Goal: Task Accomplishment & Management: Use online tool/utility

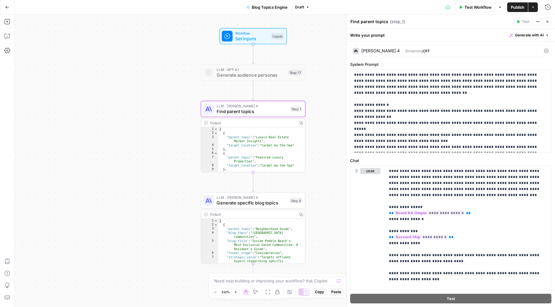
scroll to position [19, 0]
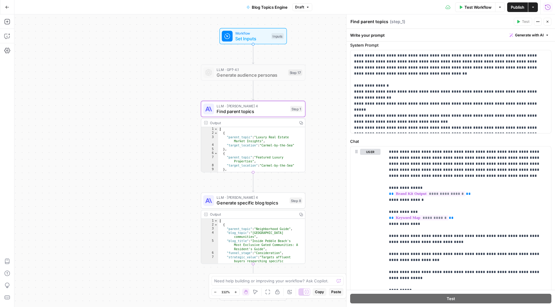
click at [548, 7] on icon "button" at bounding box center [548, 7] width 6 height 6
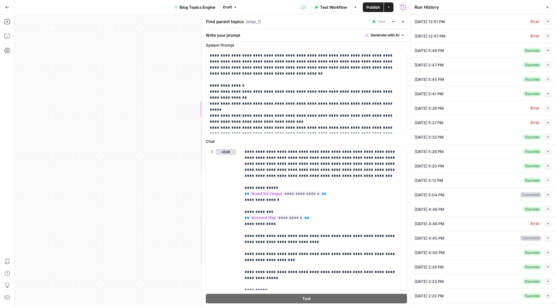
click at [6, 7] on icon "button" at bounding box center [7, 7] width 4 height 4
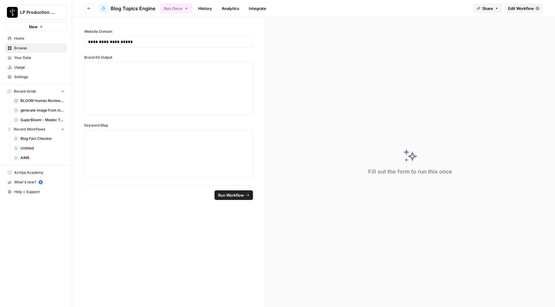
click at [87, 7] on button "Go back" at bounding box center [89, 9] width 10 height 10
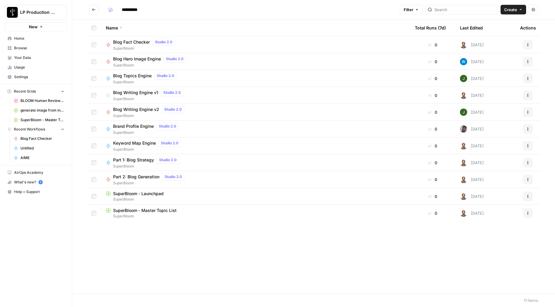
click at [126, 127] on span "Brand Profile Engine" at bounding box center [133, 126] width 41 height 6
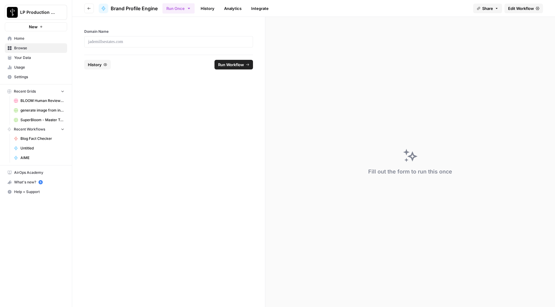
click at [212, 8] on link "History" at bounding box center [207, 9] width 21 height 10
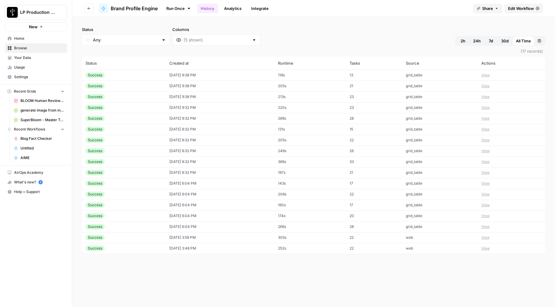
click at [490, 76] on button "View" at bounding box center [486, 75] width 8 height 5
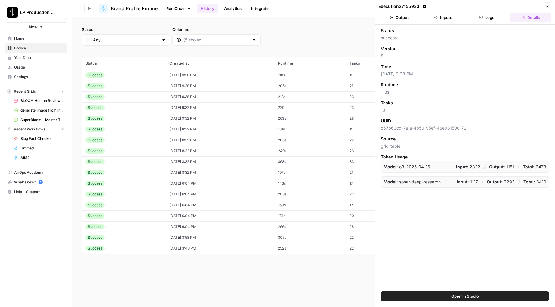
click at [463, 232] on div "Status success Version 8 Time [DATE] 9:38 PM Runtime 118s Tasks 13 UUID c67b63c…" at bounding box center [465, 158] width 180 height 267
drag, startPoint x: 389, startPoint y: 113, endPoint x: 386, endPoint y: 112, distance: 3.1
click at [386, 112] on span "13" at bounding box center [465, 110] width 168 height 6
click at [384, 110] on link "13" at bounding box center [383, 109] width 5 height 5
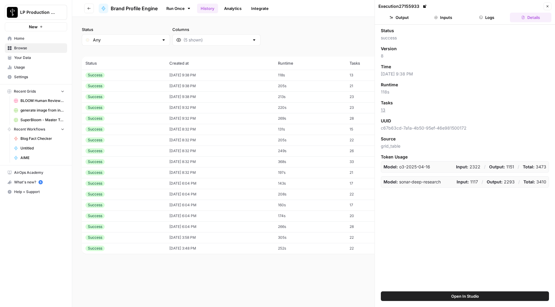
click at [425, 222] on div "Status success Version 8 Time [DATE] 9:38 PM Runtime 118s Tasks 13 UUID c67b63c…" at bounding box center [465, 158] width 180 height 267
click at [450, 237] on div "Status success Version 8 Time [DATE] 9:38 PM Runtime 118s Tasks 13 UUID c67b63c…" at bounding box center [465, 158] width 180 height 267
click at [492, 220] on div "Status success Version 8 Time [DATE] 9:38 PM Runtime 118s Tasks 13 UUID c67b63c…" at bounding box center [465, 158] width 180 height 267
click at [494, 220] on div "Status success Version 8 Time [DATE] 9:38 PM Runtime 118s Tasks 13 UUID c67b63c…" at bounding box center [465, 158] width 180 height 267
click at [448, 18] on button "Inputs" at bounding box center [444, 18] width 42 height 10
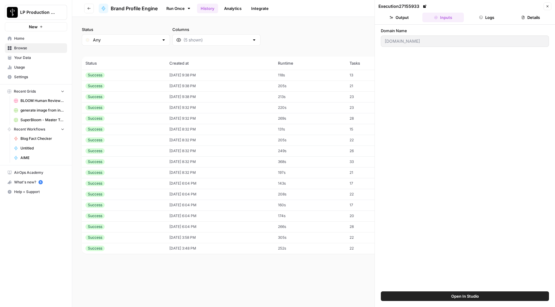
click at [394, 23] on header "Execution 27155933 Close Output Inputs Logs Details" at bounding box center [465, 12] width 180 height 25
click at [482, 19] on icon "button" at bounding box center [482, 18] width 4 height 4
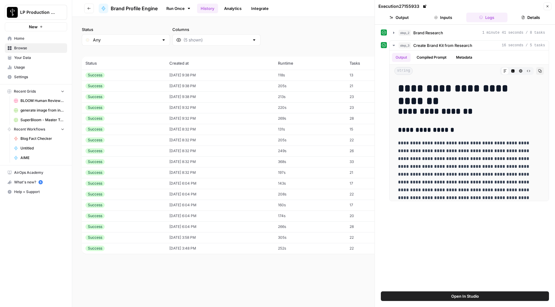
click at [443, 18] on button "Inputs" at bounding box center [444, 18] width 42 height 10
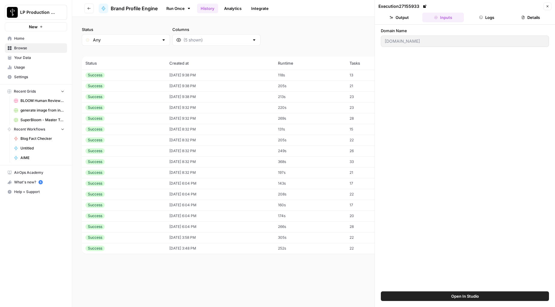
click at [520, 17] on button "Details" at bounding box center [531, 18] width 42 height 10
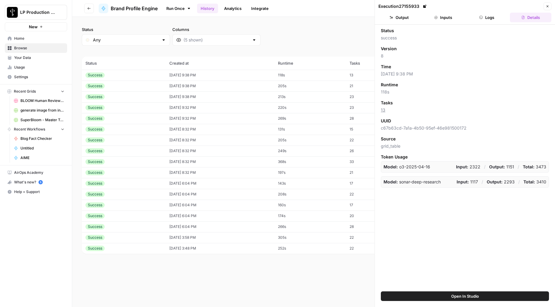
drag, startPoint x: 489, startPoint y: 16, endPoint x: 485, endPoint y: 16, distance: 4.2
click at [488, 16] on button "Logs" at bounding box center [488, 18] width 42 height 10
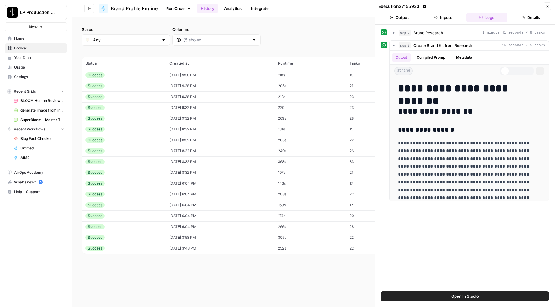
click at [436, 16] on icon "button" at bounding box center [436, 18] width 4 height 4
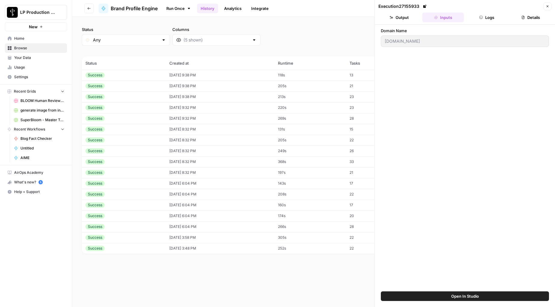
click at [404, 17] on button "Output" at bounding box center [400, 18] width 42 height 10
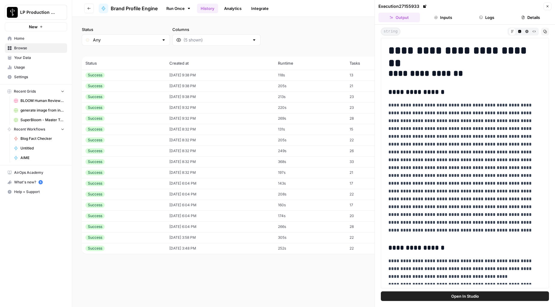
click at [444, 15] on button "Inputs" at bounding box center [444, 18] width 42 height 10
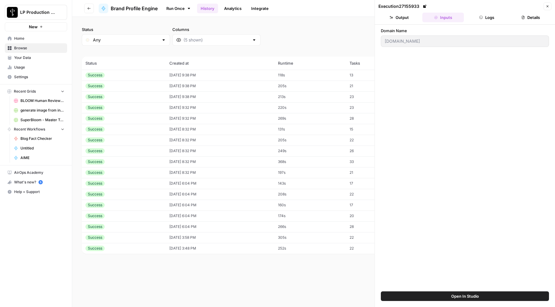
click at [490, 18] on button "Logs" at bounding box center [488, 18] width 42 height 10
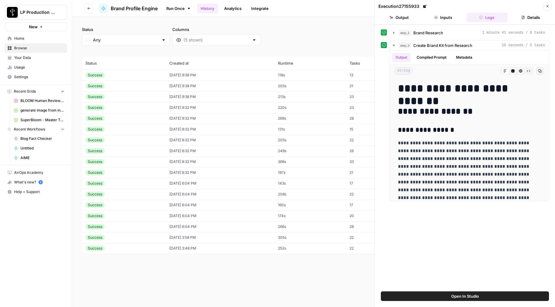
click at [405, 17] on button "Output" at bounding box center [400, 18] width 42 height 10
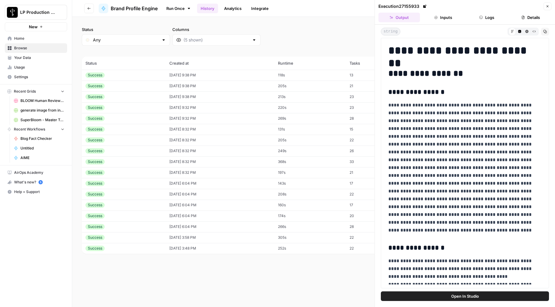
drag, startPoint x: 435, startPoint y: 17, endPoint x: 452, endPoint y: 16, distance: 16.9
click at [435, 17] on icon "button" at bounding box center [436, 17] width 3 height 3
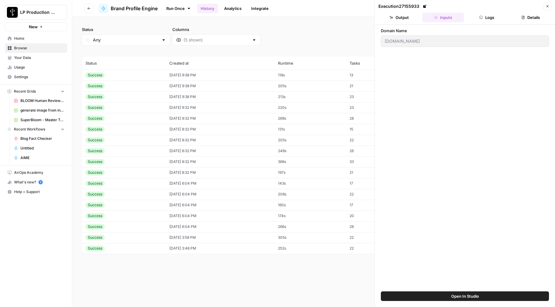
click at [492, 16] on button "Logs" at bounding box center [488, 18] width 42 height 10
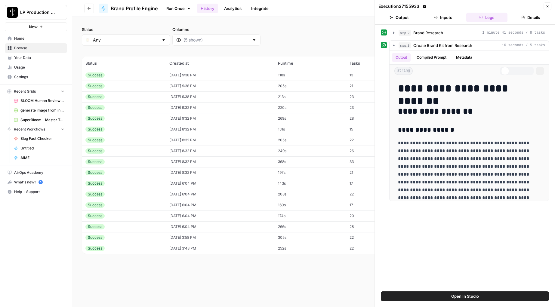
drag, startPoint x: 524, startPoint y: 16, endPoint x: 537, endPoint y: 12, distance: 13.9
click at [524, 16] on icon "button" at bounding box center [524, 18] width 4 height 4
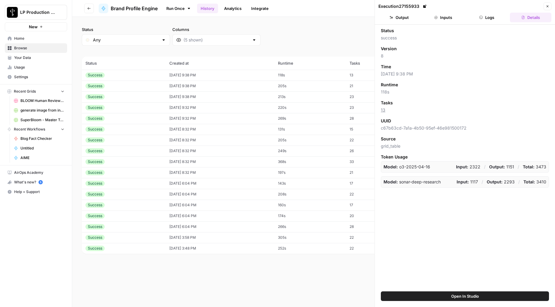
drag, startPoint x: 547, startPoint y: 7, endPoint x: 533, endPoint y: 3, distance: 14.9
click at [547, 7] on icon "button" at bounding box center [548, 7] width 4 height 4
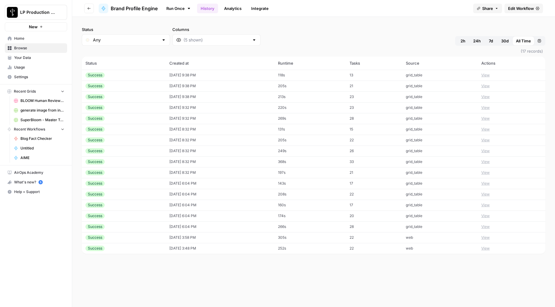
click at [350, 10] on div "Run Once History Analytics Integrate" at bounding box center [316, 8] width 306 height 12
click at [252, 293] on div "Status Any Columns 2h 24h 7d 30d All Time Custom range (17 records) Status Crea…" at bounding box center [313, 162] width 483 height 290
click at [279, 281] on div "Status Any Columns 2h 24h 7d 30d All Time Custom range (17 records) Status Crea…" at bounding box center [313, 162] width 483 height 290
drag, startPoint x: 463, startPoint y: 275, endPoint x: 470, endPoint y: 277, distance: 6.7
click at [464, 275] on div "Status Any Columns 2h 24h 7d 30d All Time Custom range (17 records) Status Crea…" at bounding box center [313, 162] width 483 height 290
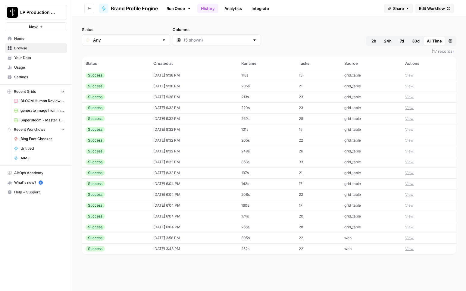
click at [324, 9] on div "Run Once History Analytics Integrate" at bounding box center [271, 8] width 216 height 12
click at [284, 24] on div "Status Any Columns 2h 24h 7d 30d All Time Custom range (17 records) Status Crea…" at bounding box center [268, 154] width 393 height 274
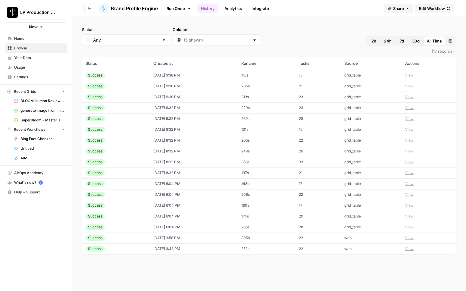
click at [304, 15] on header "Go back Brand Profile Engine Run Once History Analytics Integrate Share Edit Wo…" at bounding box center [268, 8] width 393 height 17
click at [306, 25] on div "Status Any Columns 2h 24h 7d 30d All Time Custom range (17 records) Status Crea…" at bounding box center [268, 154] width 393 height 274
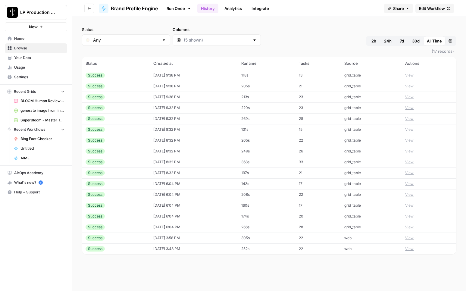
click at [413, 74] on button "View" at bounding box center [409, 75] width 8 height 5
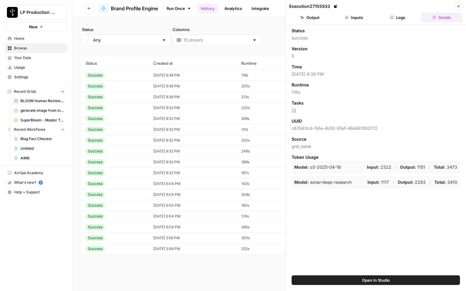
click at [360, 19] on button "Inputs" at bounding box center [354, 18] width 42 height 10
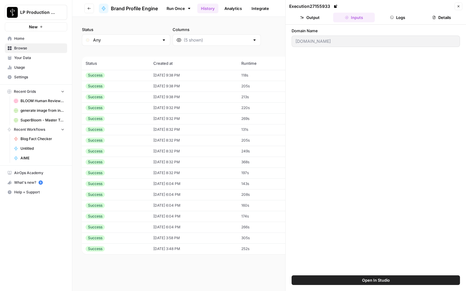
click at [397, 16] on button "Logs" at bounding box center [398, 18] width 42 height 10
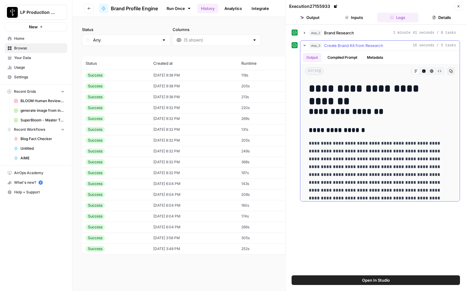
click at [343, 58] on button "Compiled Prompt" at bounding box center [342, 57] width 37 height 9
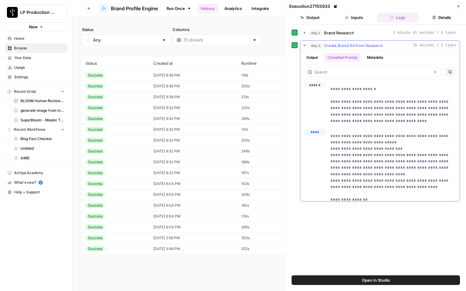
click at [319, 142] on span "****" at bounding box center [317, 140] width 8 height 5
click at [459, 7] on icon "button" at bounding box center [458, 7] width 4 height 4
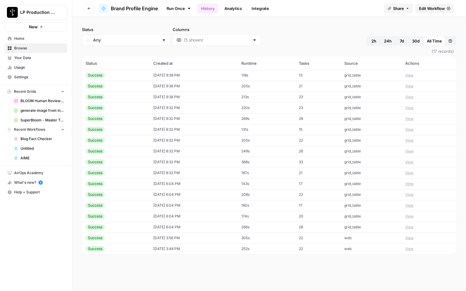
click at [312, 63] on th "Tasks" at bounding box center [317, 63] width 45 height 13
click at [306, 35] on div "Status Any Columns 2h 24h 7d 30d All Time Custom range" at bounding box center [269, 35] width 374 height 19
click at [413, 85] on button "View" at bounding box center [409, 85] width 8 height 5
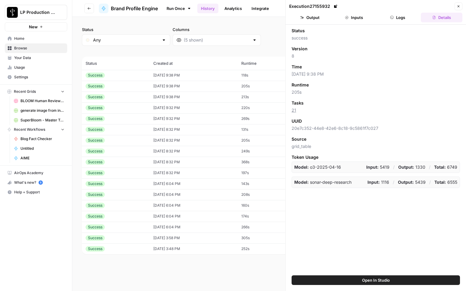
drag, startPoint x: 446, startPoint y: 216, endPoint x: 290, endPoint y: 30, distance: 242.8
click at [290, 30] on div "Status success Version 8 Time [DATE] 9:38 PM Runtime 205s Tasks 21 UUID 20e7c35…" at bounding box center [375, 150] width 180 height 250
copy div "Status success Version 8 Time [DATE] 9:38 PM Runtime 205s Tasks 21 UUID 20e7c35…"
click at [379, 224] on div "Status success Version 8 Time [DATE] 9:38 PM Runtime 205s Tasks 21 UUID 20e7c35…" at bounding box center [375, 150] width 180 height 250
click at [358, 238] on div "Status success Version 8 Time [DATE] 9:38 PM Runtime 205s Tasks 21 UUID 20e7c35…" at bounding box center [375, 150] width 180 height 250
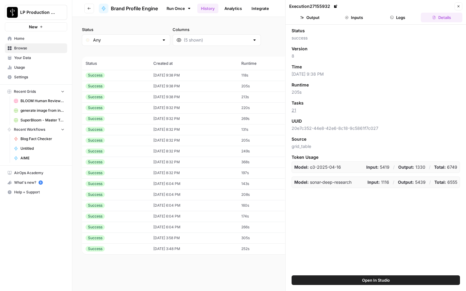
click at [357, 222] on div "Status success Version 8 Time [DATE] 9:38 PM Runtime 205s Tasks 21 UUID 20e7c35…" at bounding box center [375, 150] width 180 height 250
click at [353, 216] on div "Status success Version 8 Time [DATE] 9:38 PM Runtime 205s Tasks 21 UUID 20e7c35…" at bounding box center [375, 150] width 180 height 250
click at [315, 178] on div "Model: sonar-deep-research Input: 1116 / Output: 5439 / Total: 6555" at bounding box center [375, 181] width 168 height 11
click at [387, 224] on div "Status success Version 8 Time [DATE] 9:38 PM Runtime 205s Tasks 21 UUID 20e7c35…" at bounding box center [375, 150] width 180 height 250
click at [459, 8] on icon "button" at bounding box center [458, 7] width 4 height 4
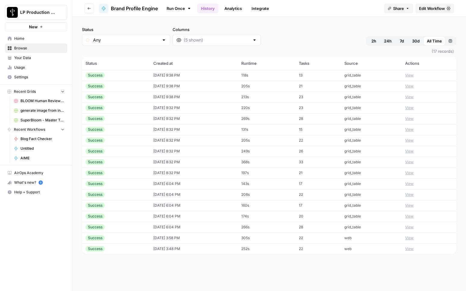
click at [411, 129] on button "View" at bounding box center [409, 129] width 8 height 5
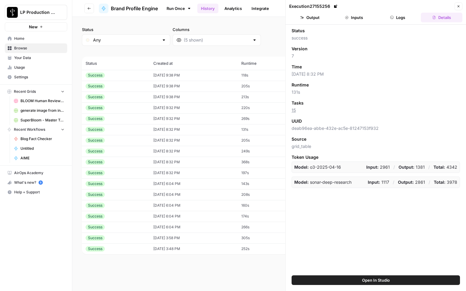
click at [394, 17] on button "Logs" at bounding box center [398, 18] width 42 height 10
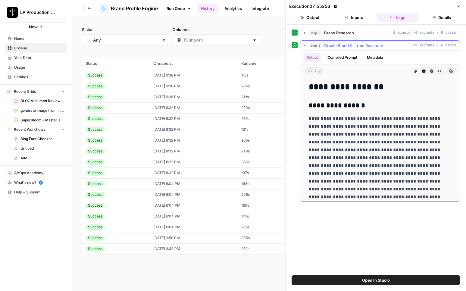
click at [346, 56] on button "Compiled Prompt" at bounding box center [342, 57] width 37 height 9
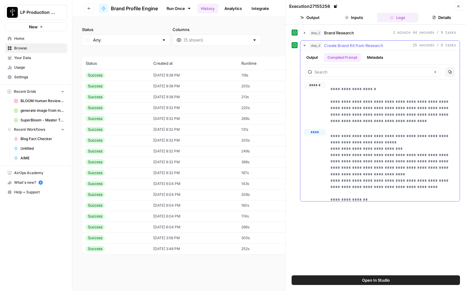
drag, startPoint x: 339, startPoint y: 103, endPoint x: 365, endPoint y: 125, distance: 34.4
click at [340, 102] on p "**********" at bounding box center [390, 105] width 121 height 38
click at [339, 102] on p "**********" at bounding box center [390, 105] width 121 height 38
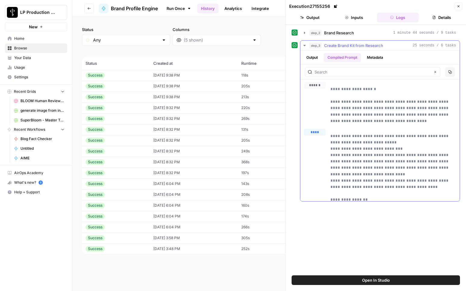
click at [339, 102] on p "**********" at bounding box center [390, 105] width 121 height 38
drag, startPoint x: 336, startPoint y: 137, endPoint x: 362, endPoint y: 181, distance: 51.5
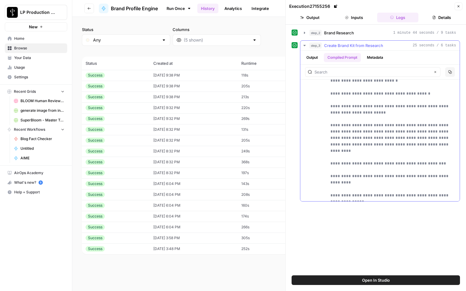
scroll to position [343, 0]
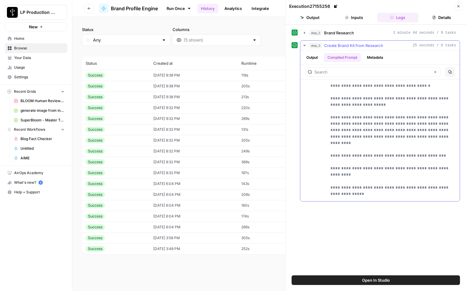
click at [304, 45] on icon "button" at bounding box center [304, 45] width 2 height 1
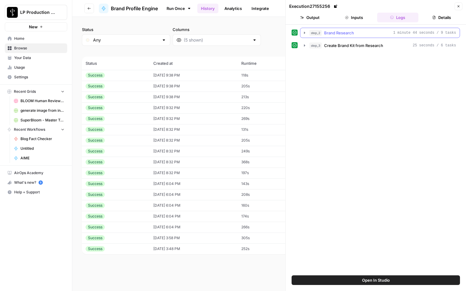
click at [303, 33] on icon "button" at bounding box center [304, 32] width 5 height 5
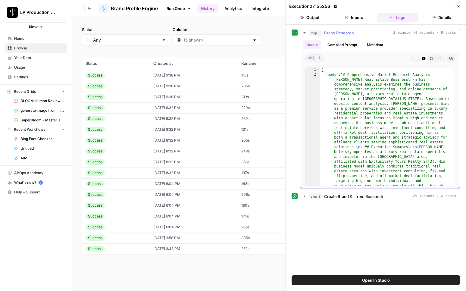
click at [337, 42] on button "Compiled Prompt" at bounding box center [342, 44] width 37 height 9
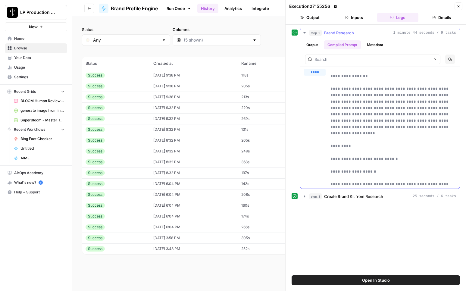
scroll to position [0, 0]
drag, startPoint x: 360, startPoint y: 168, endPoint x: 359, endPoint y: 164, distance: 3.4
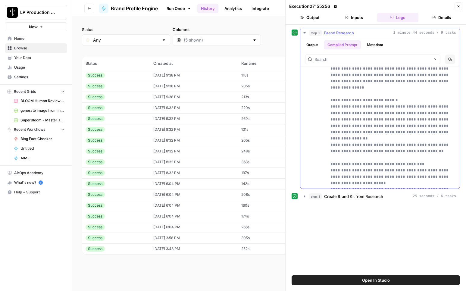
scroll to position [612, 0]
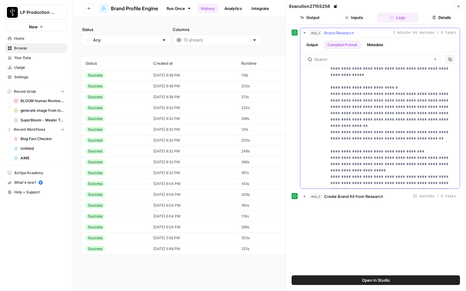
click at [448, 60] on icon "button" at bounding box center [449, 59] width 3 height 3
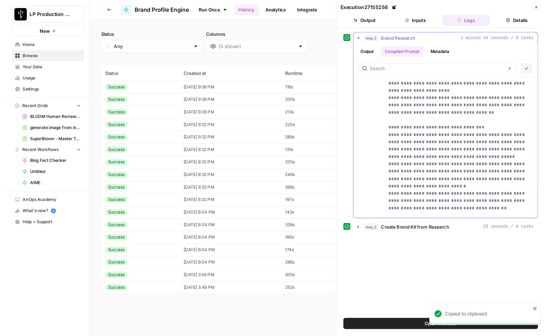
scroll to position [374, 0]
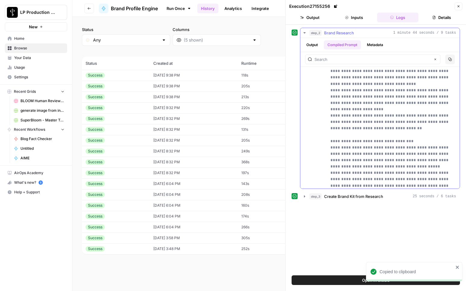
click at [305, 32] on icon "button" at bounding box center [304, 32] width 5 height 5
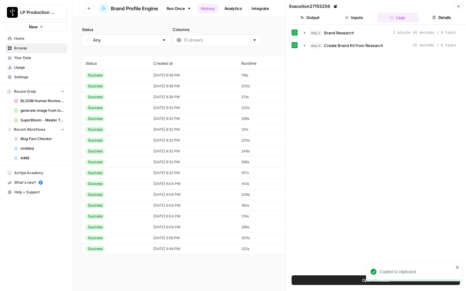
click at [376, 180] on div "step_2 Brand Research 1 minute 44 seconds / 9 tasks step_3 Create Brand Kit fro…" at bounding box center [375, 150] width 168 height 244
click at [460, 5] on button "Close" at bounding box center [458, 6] width 8 height 8
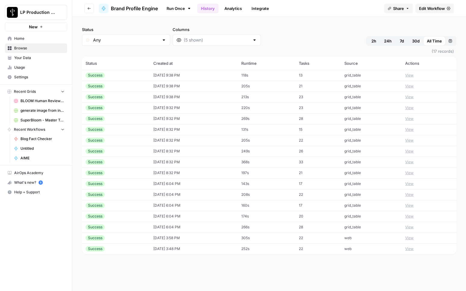
click at [260, 38] on div "Status Any Columns 2h 24h 7d 30d All Time Custom range" at bounding box center [269, 35] width 374 height 19
click at [275, 41] on div "Status Any Columns 2h 24h 7d 30d All Time Custom range" at bounding box center [269, 35] width 374 height 19
click at [282, 38] on div "Status Any Columns 2h 24h 7d 30d All Time Custom range" at bounding box center [269, 35] width 374 height 19
click at [334, 15] on header "Go back Brand Profile Engine Run Once History Analytics Integrate Share Edit Wo…" at bounding box center [268, 8] width 393 height 17
click at [207, 275] on div "Status Any Columns 2h 24h 7d 30d All Time Custom range (17 records) Status Crea…" at bounding box center [268, 154] width 393 height 274
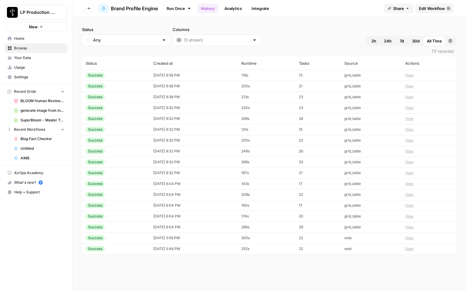
click at [309, 23] on div "Status Any Columns 2h 24h 7d 30d All Time Custom range (17 records) Status Crea…" at bounding box center [268, 154] width 393 height 274
click at [304, 24] on div "Status Any Columns 2h 24h 7d 30d All Time Custom range (17 records) Status Crea…" at bounding box center [268, 154] width 393 height 274
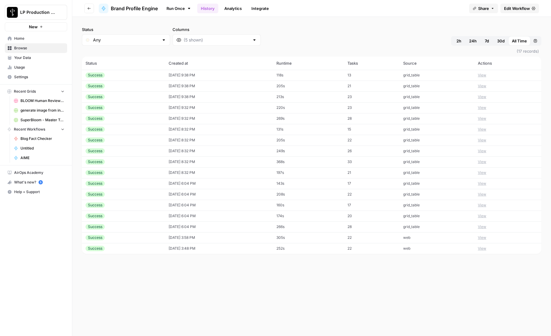
click at [89, 7] on icon "button" at bounding box center [89, 9] width 4 height 4
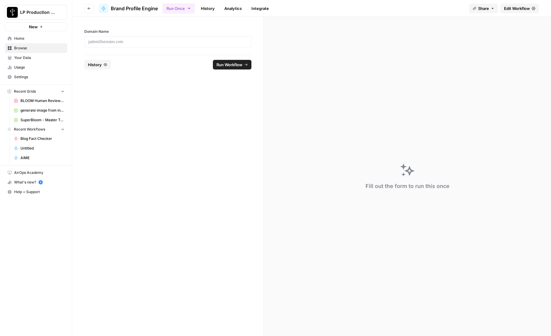
click at [89, 8] on icon "button" at bounding box center [89, 9] width 4 height 4
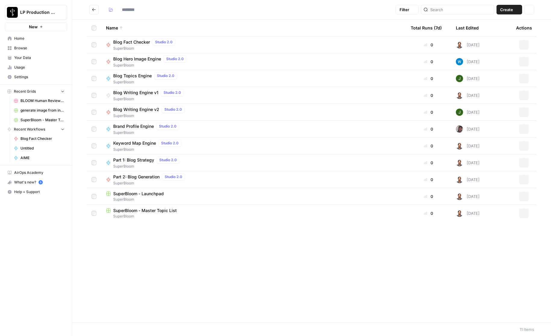
type input "**********"
click at [134, 113] on div "Blog Writing Engine v2 Studio 2.0" at bounding box center [150, 109] width 74 height 7
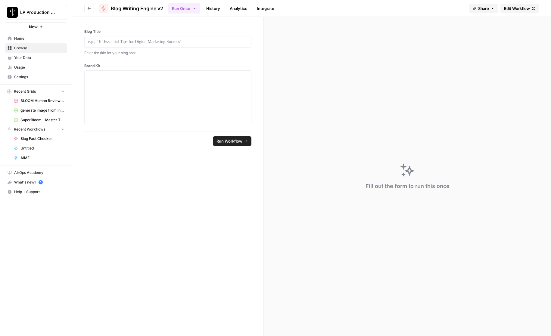
click at [209, 11] on link "History" at bounding box center [213, 9] width 21 height 10
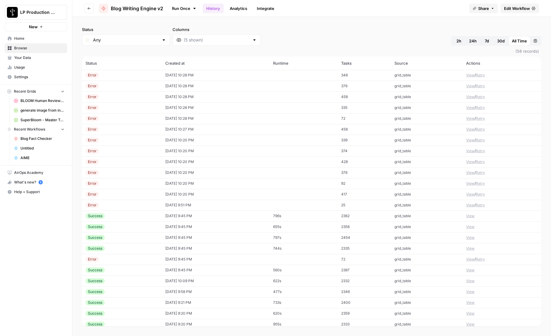
click at [518, 7] on span "Edit Workflow" at bounding box center [517, 8] width 26 height 6
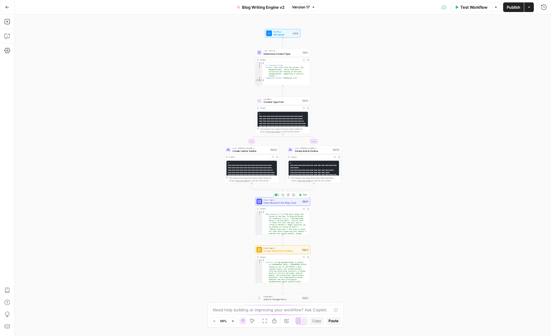
click at [276, 202] on span "Deep Research the Blog Topic" at bounding box center [281, 203] width 37 height 4
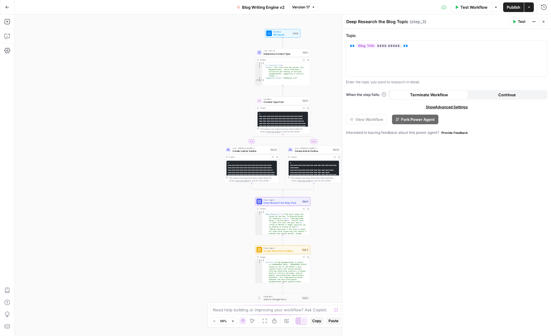
click at [545, 9] on div "Close" at bounding box center [539, 10] width 16 height 10
click at [544, 5] on div "Close" at bounding box center [539, 9] width 18 height 11
click at [544, 8] on icon "button" at bounding box center [544, 7] width 6 height 6
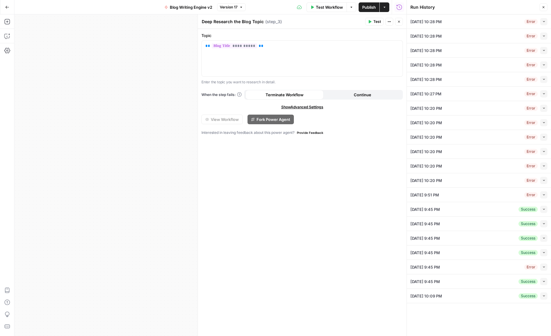
click at [545, 210] on icon "button" at bounding box center [543, 209] width 3 height 3
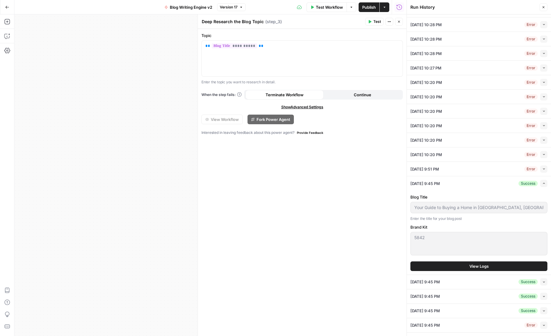
scroll to position [30, 0]
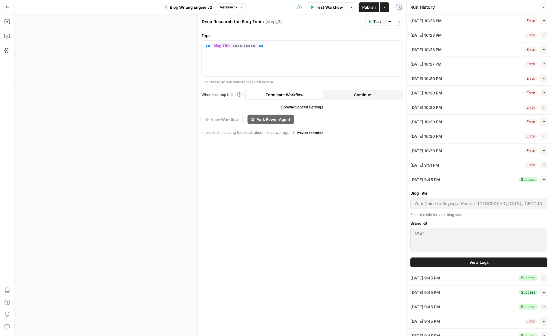
click at [481, 262] on span "View Logs" at bounding box center [478, 262] width 19 height 6
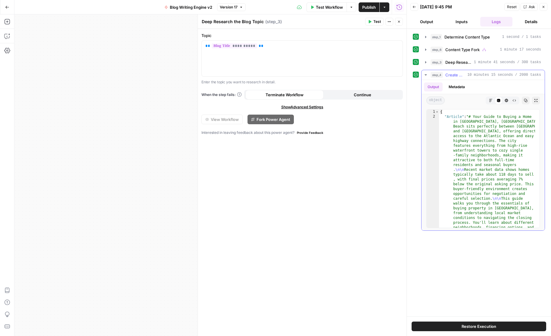
click at [425, 76] on icon "button" at bounding box center [425, 75] width 5 height 5
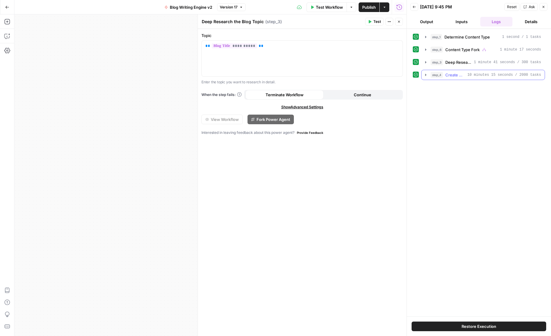
click at [424, 75] on icon "button" at bounding box center [425, 75] width 5 height 5
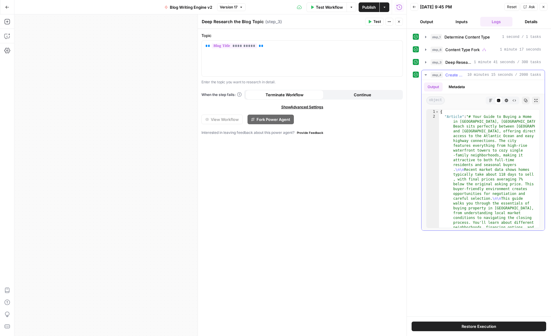
click at [424, 75] on icon "button" at bounding box center [425, 75] width 5 height 5
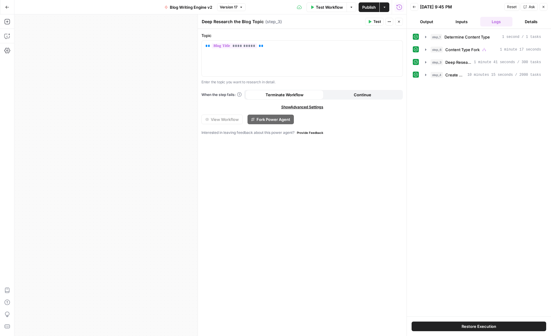
click at [530, 22] on button "Details" at bounding box center [531, 22] width 33 height 10
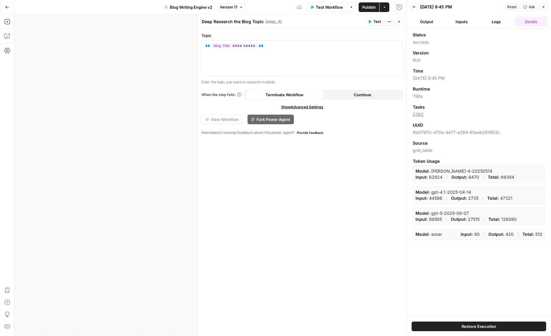
click at [494, 274] on div "Status success Version N/A Time [DATE] 9:45 PM Runtime 796s Tasks 2362 UUID 9bd…" at bounding box center [479, 173] width 144 height 288
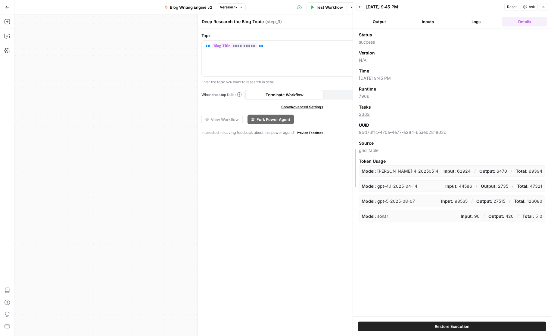
drag, startPoint x: 407, startPoint y: 237, endPoint x: 353, endPoint y: 240, distance: 54.0
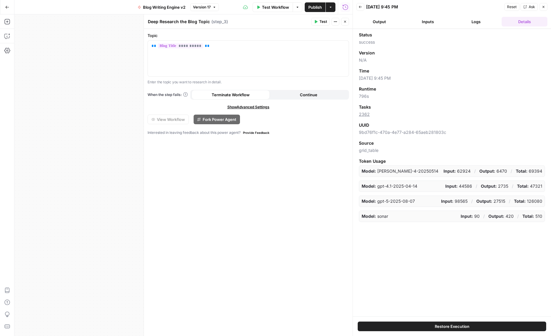
click at [467, 21] on button "Logs" at bounding box center [476, 22] width 46 height 10
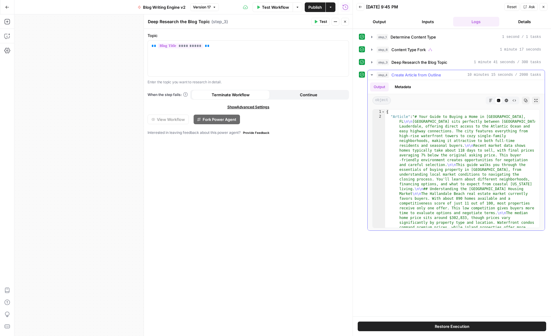
click at [371, 76] on icon "button" at bounding box center [371, 75] width 5 height 5
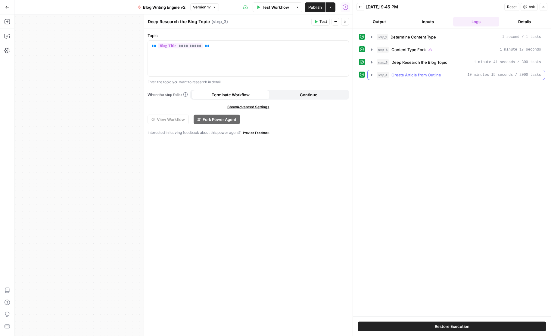
click at [491, 190] on div "step_1 Determine Content Type 1 second / 1 tasks step_6 Content Type Fork 1 min…" at bounding box center [452, 173] width 186 height 282
click at [436, 156] on div "step_1 Determine Content Type 1 second / 1 tasks step_6 Content Type Fork 1 min…" at bounding box center [452, 173] width 186 height 282
click at [461, 156] on div "step_1 Determine Content Type 1 second / 1 tasks step_6 Content Type Fork 1 min…" at bounding box center [452, 173] width 186 height 282
click at [543, 7] on icon "button" at bounding box center [544, 7] width 4 height 4
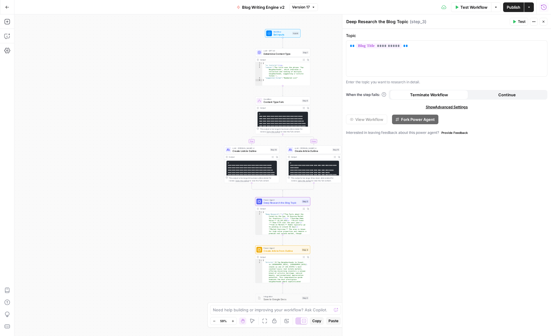
click at [544, 7] on icon "button" at bounding box center [544, 7] width 6 height 6
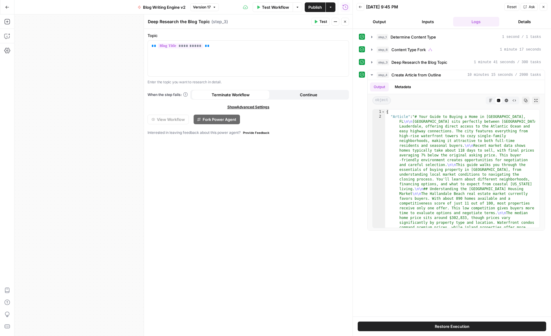
click at [358, 7] on button "Back" at bounding box center [360, 7] width 8 height 8
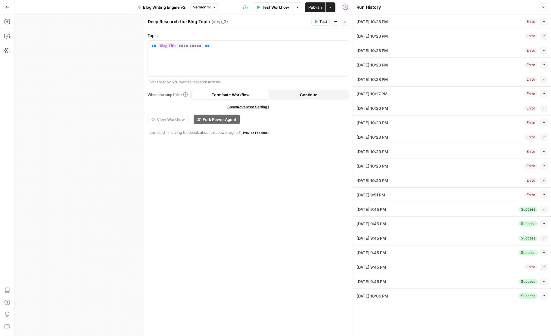
click at [89, 4] on div "Go Back Blog Writing Engine v2 Version 17 Test Workflow Options Publish Actions…" at bounding box center [176, 7] width 353 height 14
click at [10, 7] on button "Go Back" at bounding box center [7, 7] width 11 height 11
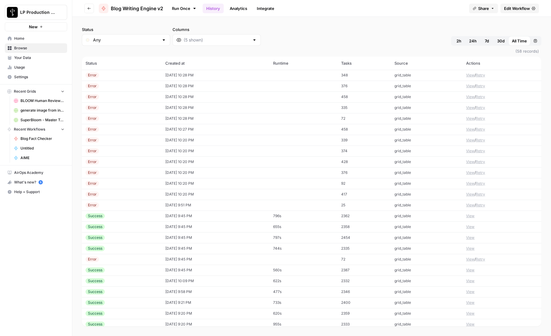
click at [294, 39] on div "Status Any Columns 2h 24h 7d 30d All Time Custom range" at bounding box center [311, 35] width 459 height 19
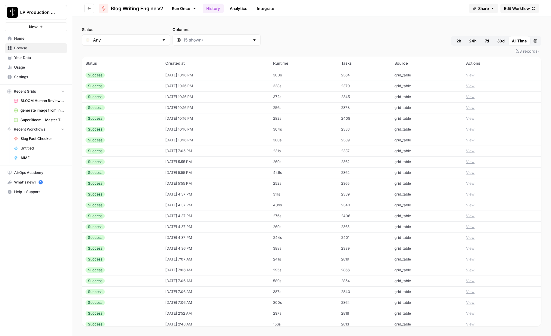
scroll to position [372, 0]
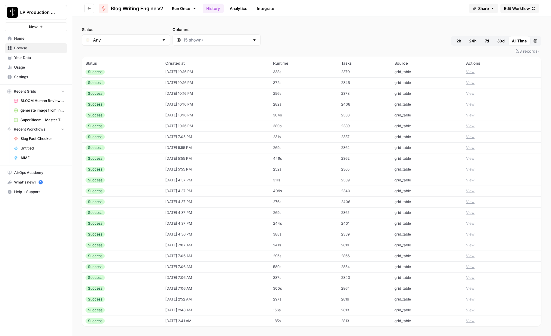
click at [467, 278] on button "View" at bounding box center [470, 277] width 8 height 5
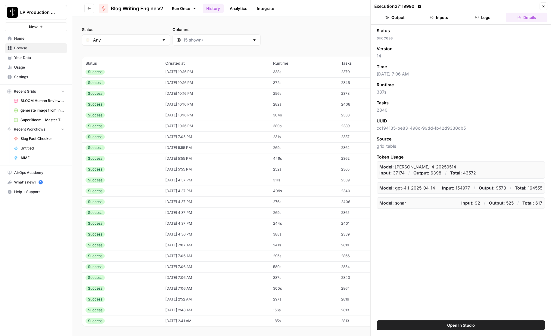
click at [475, 17] on icon "button" at bounding box center [477, 18] width 4 height 4
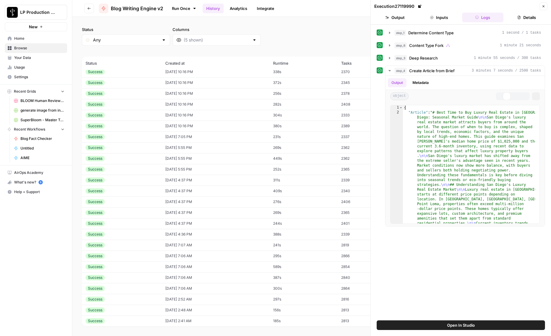
click at [443, 18] on button "Inputs" at bounding box center [439, 18] width 42 height 10
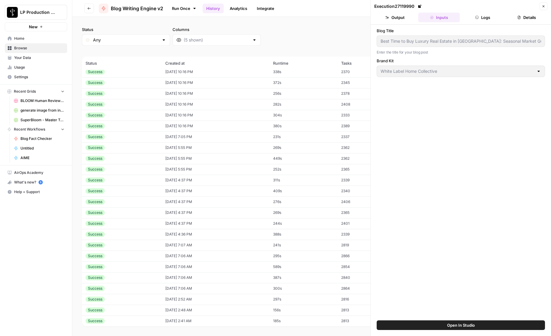
click at [492, 20] on button "Logs" at bounding box center [483, 18] width 42 height 10
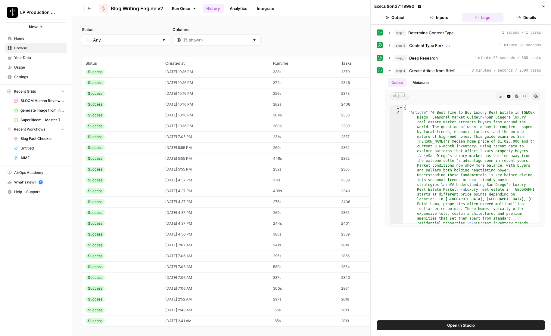
click at [531, 18] on button "Details" at bounding box center [527, 18] width 42 height 10
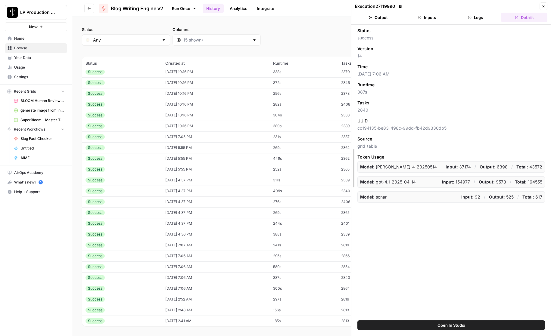
drag, startPoint x: 371, startPoint y: 219, endPoint x: 352, endPoint y: 218, distance: 19.3
drag, startPoint x: 425, startPoint y: 249, endPoint x: 436, endPoint y: 235, distance: 18.2
click at [425, 249] on div "Status success Version 14 Time [DATE] 7:06 AM Runtime 387s Tasks 2840 UUID cc19…" at bounding box center [451, 173] width 200 height 296
click at [543, 5] on icon "button" at bounding box center [544, 7] width 4 height 4
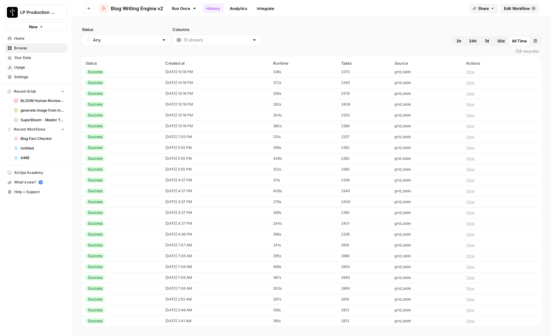
click at [467, 82] on button "View" at bounding box center [470, 82] width 8 height 5
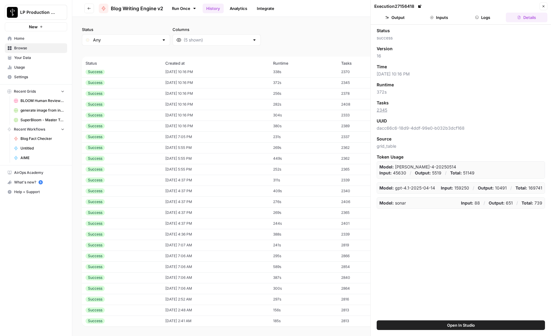
click at [339, 33] on div "Status Any Columns 2h 24h 7d 30d All Time Custom range" at bounding box center [311, 35] width 459 height 19
drag, startPoint x: 545, startPoint y: 4, endPoint x: 514, endPoint y: 20, distance: 34.2
click at [545, 4] on button "Close" at bounding box center [543, 6] width 8 height 8
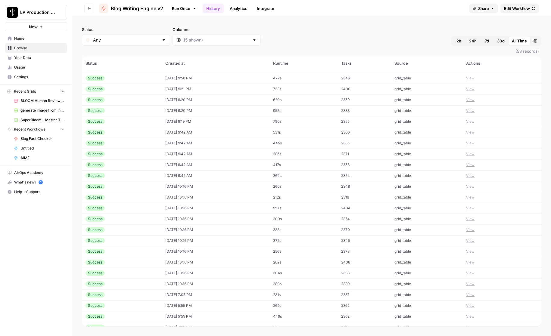
scroll to position [90, 0]
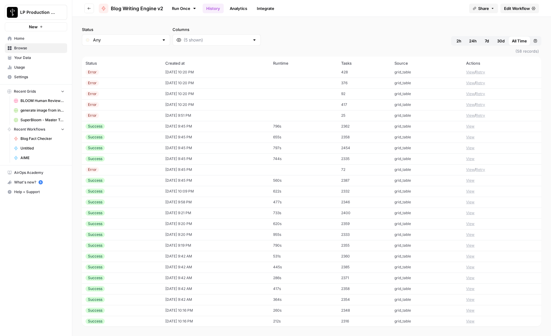
click at [469, 223] on button "View" at bounding box center [470, 223] width 8 height 5
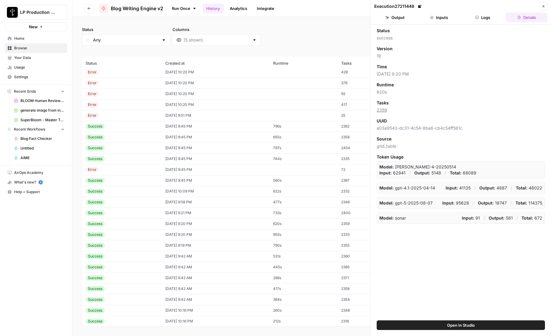
click at [486, 272] on div "Status success Version 16 Time [DATE] 9:20 PM Runtime 620s Tasks 2359 UUID a03e…" at bounding box center [461, 173] width 180 height 296
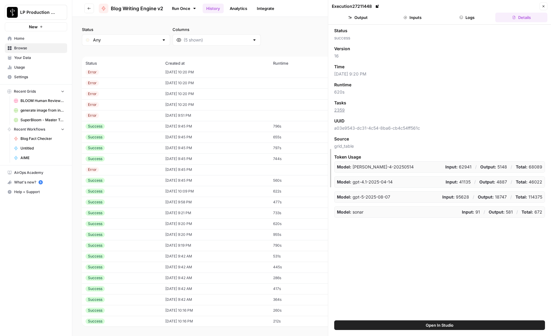
drag, startPoint x: 372, startPoint y: 249, endPoint x: 329, endPoint y: 245, distance: 42.6
click at [478, 18] on button "Logs" at bounding box center [467, 18] width 52 height 10
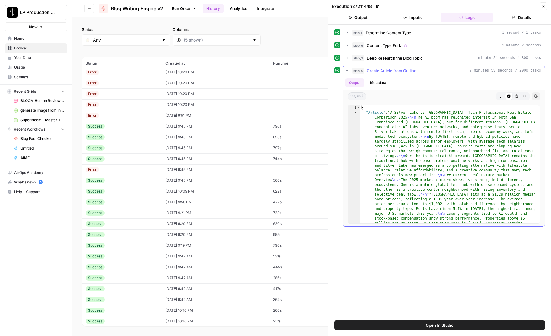
click at [346, 70] on icon "button" at bounding box center [347, 70] width 5 height 5
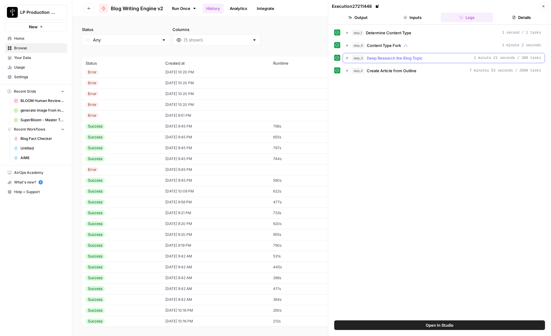
click at [345, 56] on icon "button" at bounding box center [347, 58] width 5 height 5
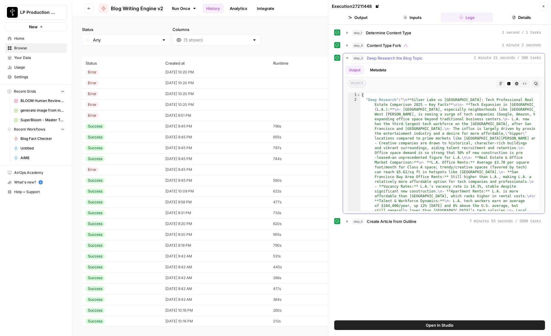
click at [345, 56] on icon "button" at bounding box center [347, 58] width 5 height 5
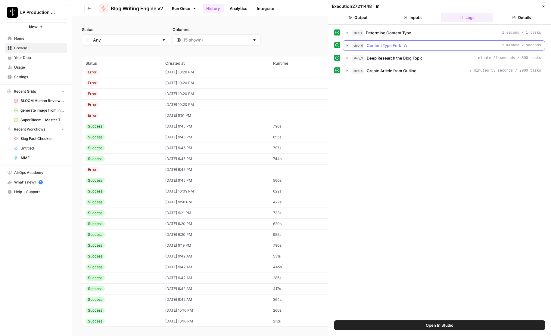
click at [346, 44] on icon "button" at bounding box center [347, 45] width 5 height 5
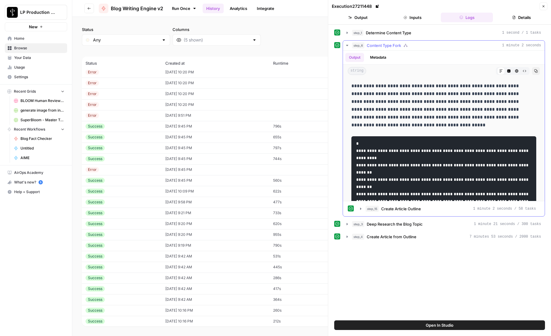
click at [346, 44] on icon "button" at bounding box center [347, 45] width 5 height 5
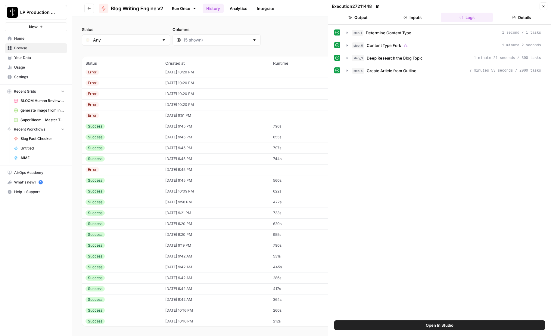
click at [376, 173] on div "step_1 Determine Content Type 1 second / 1 tasks step_6 Content Type Fork 1 min…" at bounding box center [439, 173] width 211 height 290
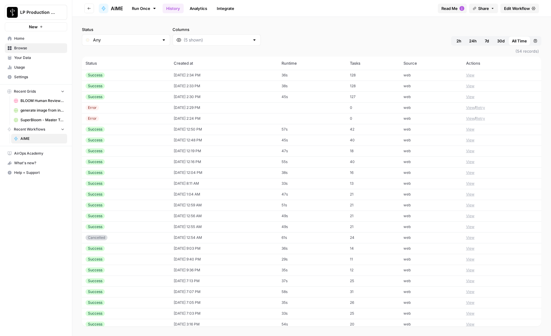
click at [331, 26] on div "Status Any Columns 2h 24h 7d 30d All Time Custom range (54 records) Status Crea…" at bounding box center [311, 176] width 479 height 319
click at [151, 9] on link "Run Once" at bounding box center [144, 8] width 32 height 10
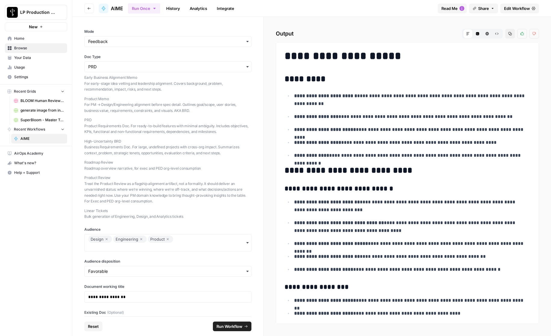
click at [146, 8] on button "Run Once" at bounding box center [144, 8] width 32 height 10
click at [151, 30] on span "Run this Workflow through your browser" at bounding box center [180, 29] width 69 height 5
click at [292, 10] on div "Run Once History Analytics Integrate" at bounding box center [280, 8] width 305 height 12
click at [93, 328] on span "Reset" at bounding box center [93, 327] width 11 height 6
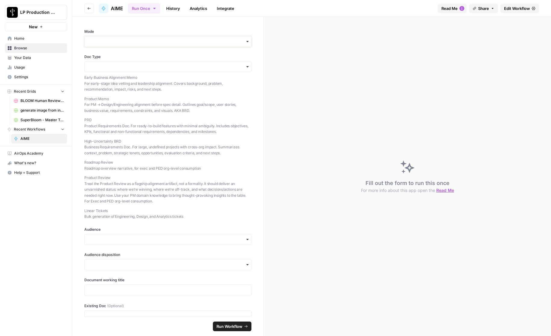
click at [99, 42] on input "Mode" at bounding box center [167, 42] width 159 height 6
click at [96, 66] on div "Feedback" at bounding box center [166, 69] width 162 height 11
click at [96, 64] on input "Doc Type" at bounding box center [167, 67] width 159 height 6
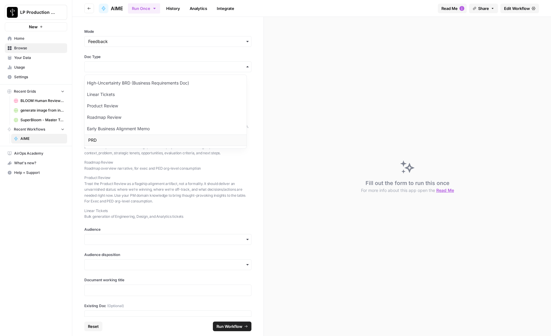
click at [98, 142] on div "PRD" at bounding box center [166, 140] width 162 height 11
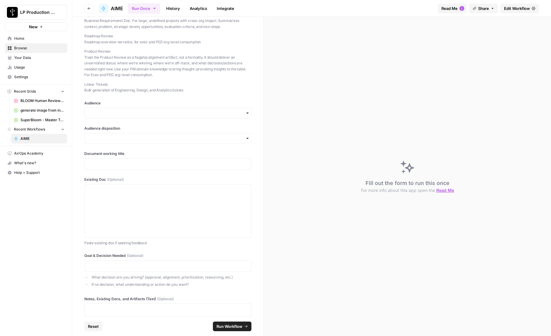
scroll to position [130, 0]
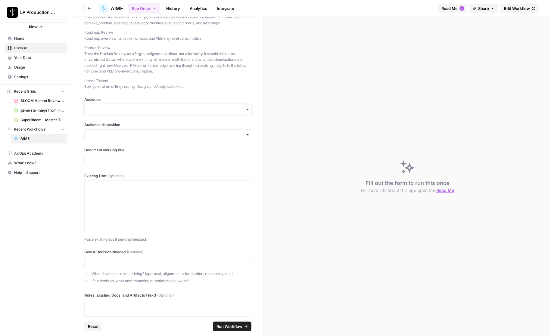
click at [93, 109] on input "Audience" at bounding box center [167, 110] width 159 height 6
click at [95, 124] on div "Execs" at bounding box center [166, 125] width 162 height 11
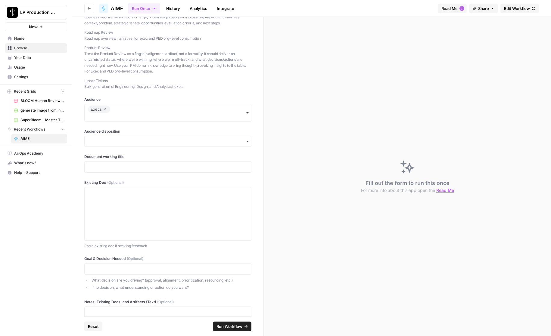
click at [119, 112] on div "Execs" at bounding box center [167, 112] width 167 height 17
click at [104, 156] on div "Engineering" at bounding box center [166, 155] width 162 height 11
click at [161, 108] on div "Execs Engineering" at bounding box center [167, 112] width 167 height 17
click at [103, 164] on div "Product" at bounding box center [166, 166] width 162 height 11
click at [83, 120] on div "Mode Doc Type Early Business Alignment Memo For early-stage idea vetting and le…" at bounding box center [167, 167] width 191 height 300
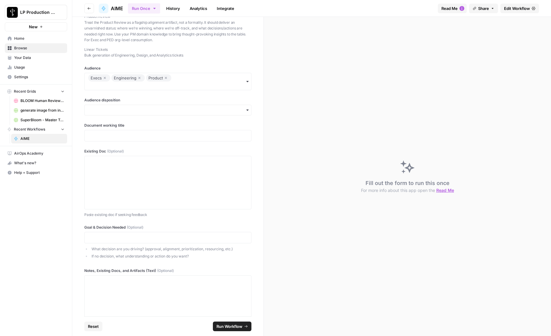
scroll to position [165, 0]
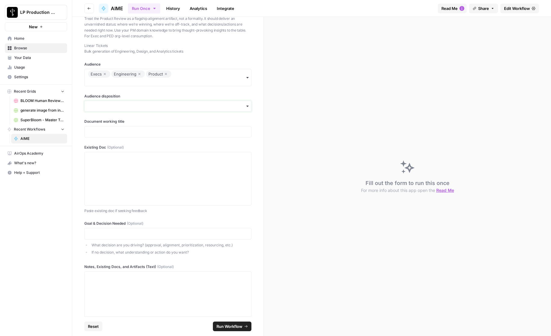
click at [103, 107] on input "Audience disposition" at bounding box center [167, 106] width 159 height 6
click at [102, 121] on div "Favorable" at bounding box center [166, 122] width 162 height 11
click at [98, 135] on div at bounding box center [167, 131] width 167 height 11
click at [99, 133] on p at bounding box center [167, 132] width 159 height 6
click at [128, 159] on p at bounding box center [167, 158] width 159 height 6
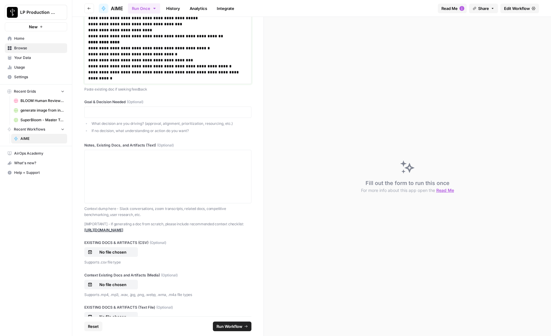
scroll to position [1116, 0]
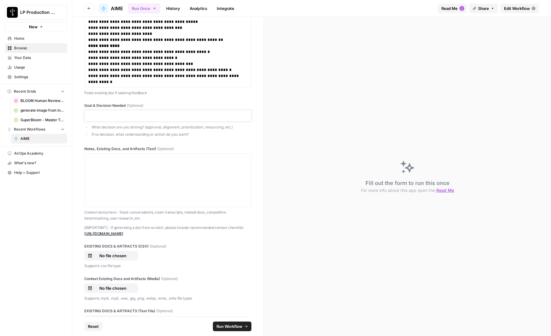
click at [106, 115] on p at bounding box center [167, 116] width 159 height 6
click at [79, 133] on div "**********" at bounding box center [167, 167] width 191 height 300
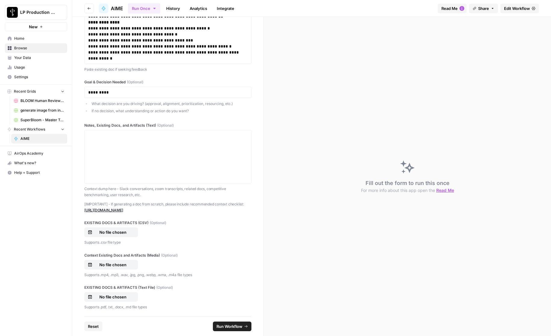
scroll to position [1140, 0]
click at [103, 134] on p at bounding box center [167, 135] width 159 height 6
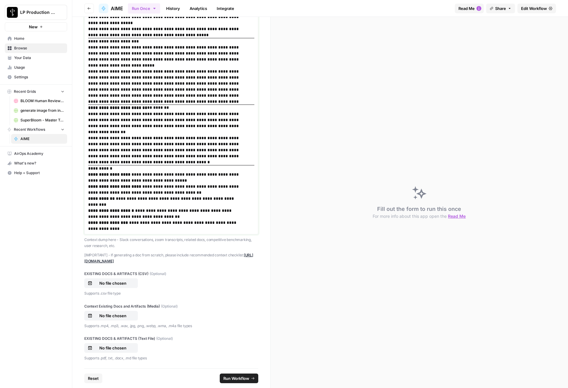
scroll to position [1584, 0]
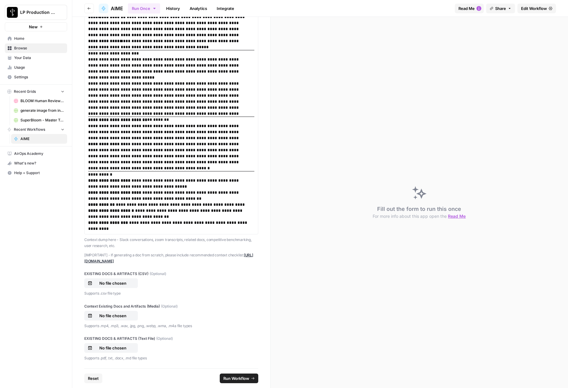
click at [239, 336] on span "Run Workflow" at bounding box center [236, 378] width 26 height 6
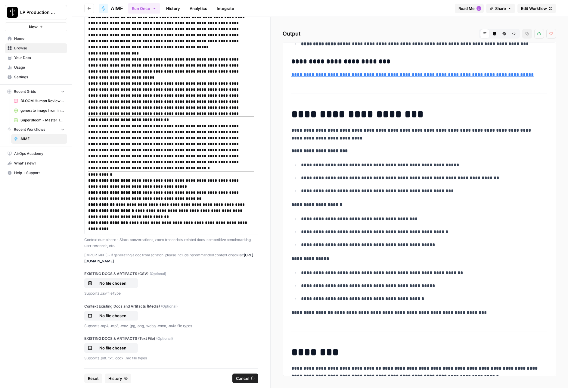
scroll to position [834, 0]
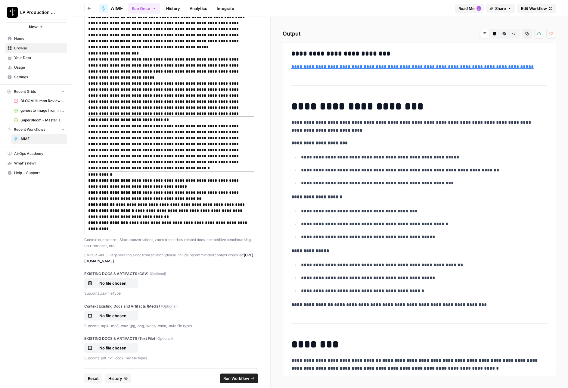
click at [367, 201] on p "**********" at bounding box center [416, 197] width 251 height 8
click at [371, 238] on ul "**********" at bounding box center [419, 224] width 256 height 34
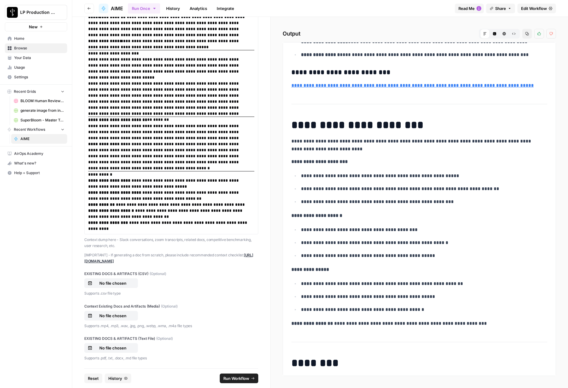
scroll to position [819, 0]
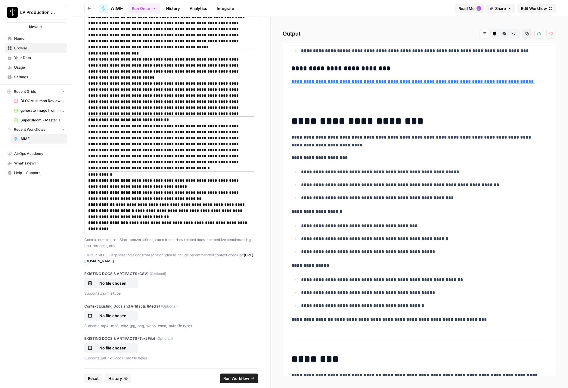
drag, startPoint x: 291, startPoint y: 143, endPoint x: 439, endPoint y: 267, distance: 193.4
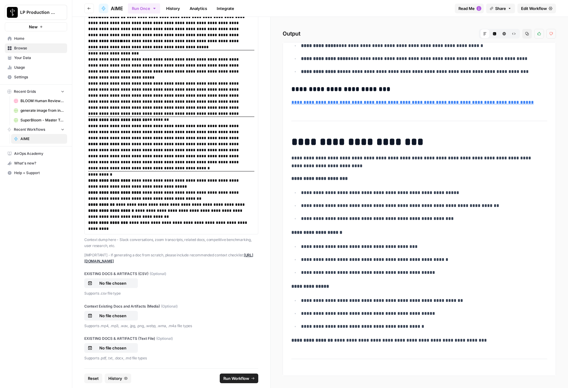
scroll to position [795, 0]
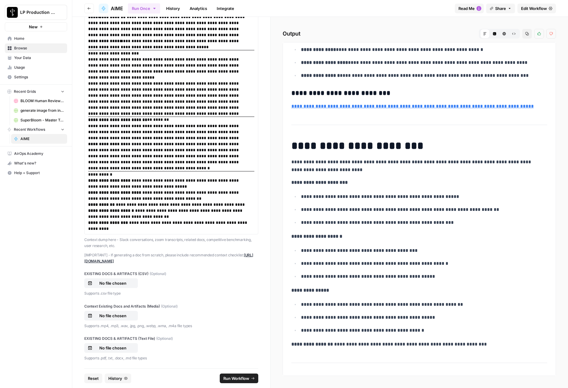
click at [329, 213] on p "**********" at bounding box center [422, 210] width 242 height 8
click at [352, 265] on ul "**********" at bounding box center [419, 263] width 256 height 34
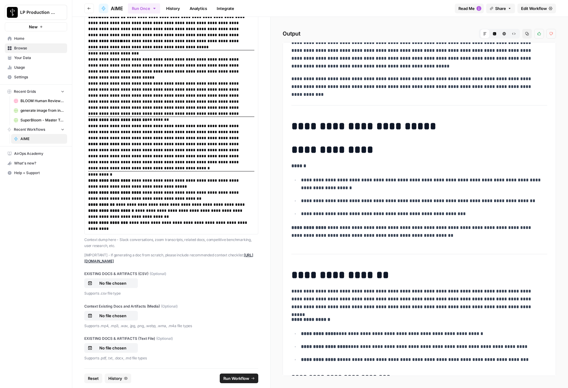
scroll to position [455, 0]
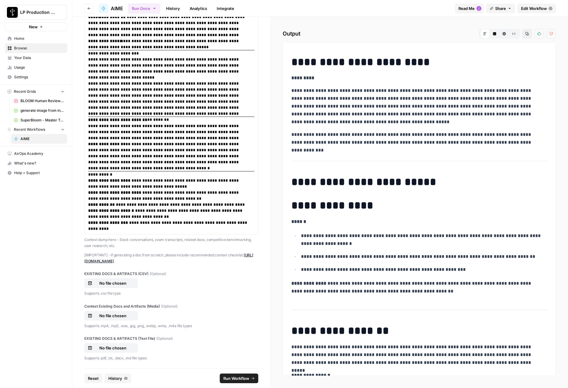
click at [293, 204] on h1 "**********" at bounding box center [416, 205] width 251 height 13
drag, startPoint x: 301, startPoint y: 235, endPoint x: 471, endPoint y: 272, distance: 174.1
click at [471, 272] on ul "**********" at bounding box center [419, 252] width 256 height 42
copy ul "**********"
click at [326, 201] on h1 "**********" at bounding box center [416, 205] width 251 height 13
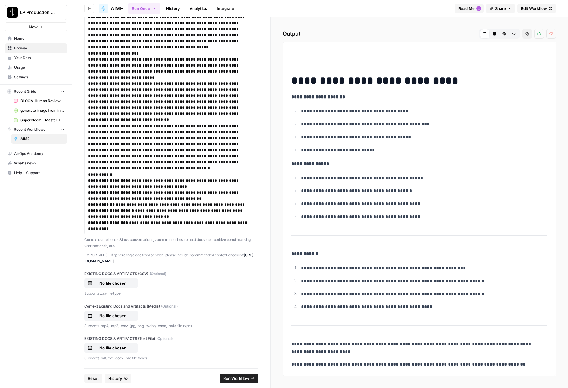
scroll to position [2093, 0]
drag, startPoint x: 291, startPoint y: 252, endPoint x: 525, endPoint y: 362, distance: 257.8
copy div "**********"
click at [335, 186] on ul "**********" at bounding box center [419, 197] width 256 height 47
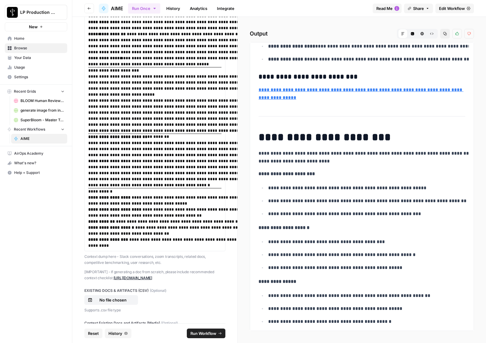
scroll to position [960, 0]
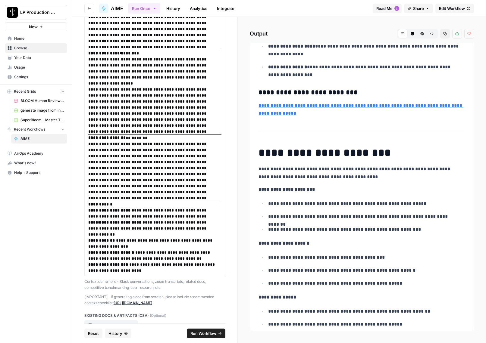
click at [304, 66] on strong "**********" at bounding box center [287, 67] width 39 height 5
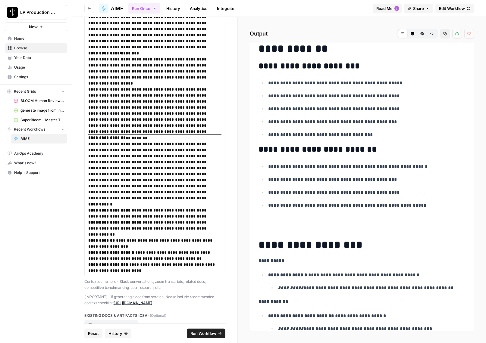
scroll to position [1937, 0]
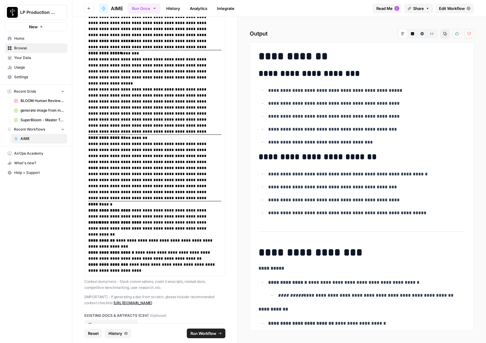
click at [431, 35] on icon "button" at bounding box center [432, 34] width 4 height 4
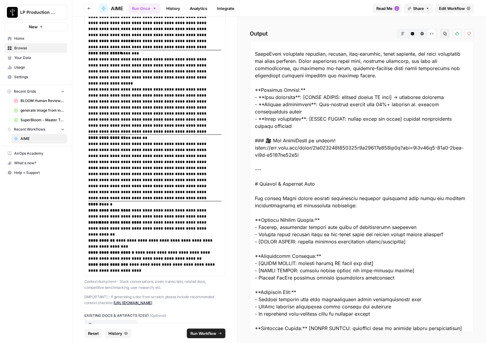
scroll to position [1614, 0]
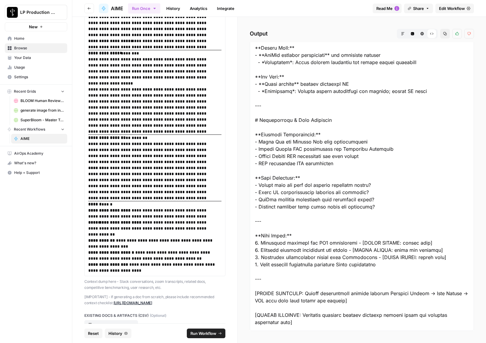
drag, startPoint x: 255, startPoint y: 182, endPoint x: 415, endPoint y: 270, distance: 183.0
copy div "# SuperBloom PRD **Goals:** - Deliver high-quality, fact-checked, brand-specifi…"
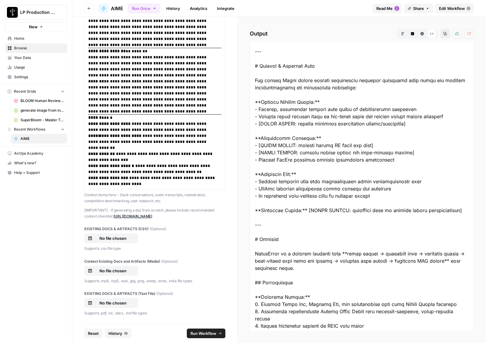
scroll to position [718, 0]
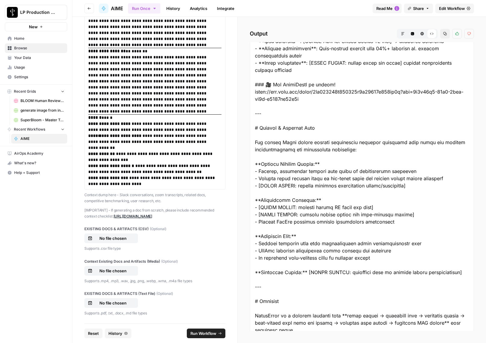
copy div "# SuperBloom PRD **Goals:** - Deliver high-quality, fact-checked, brand-specifi…"
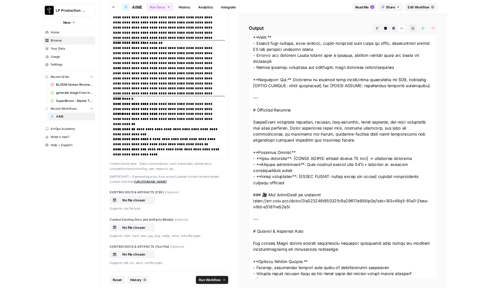
scroll to position [1959, 0]
